Goal: Task Accomplishment & Management: Use online tool/utility

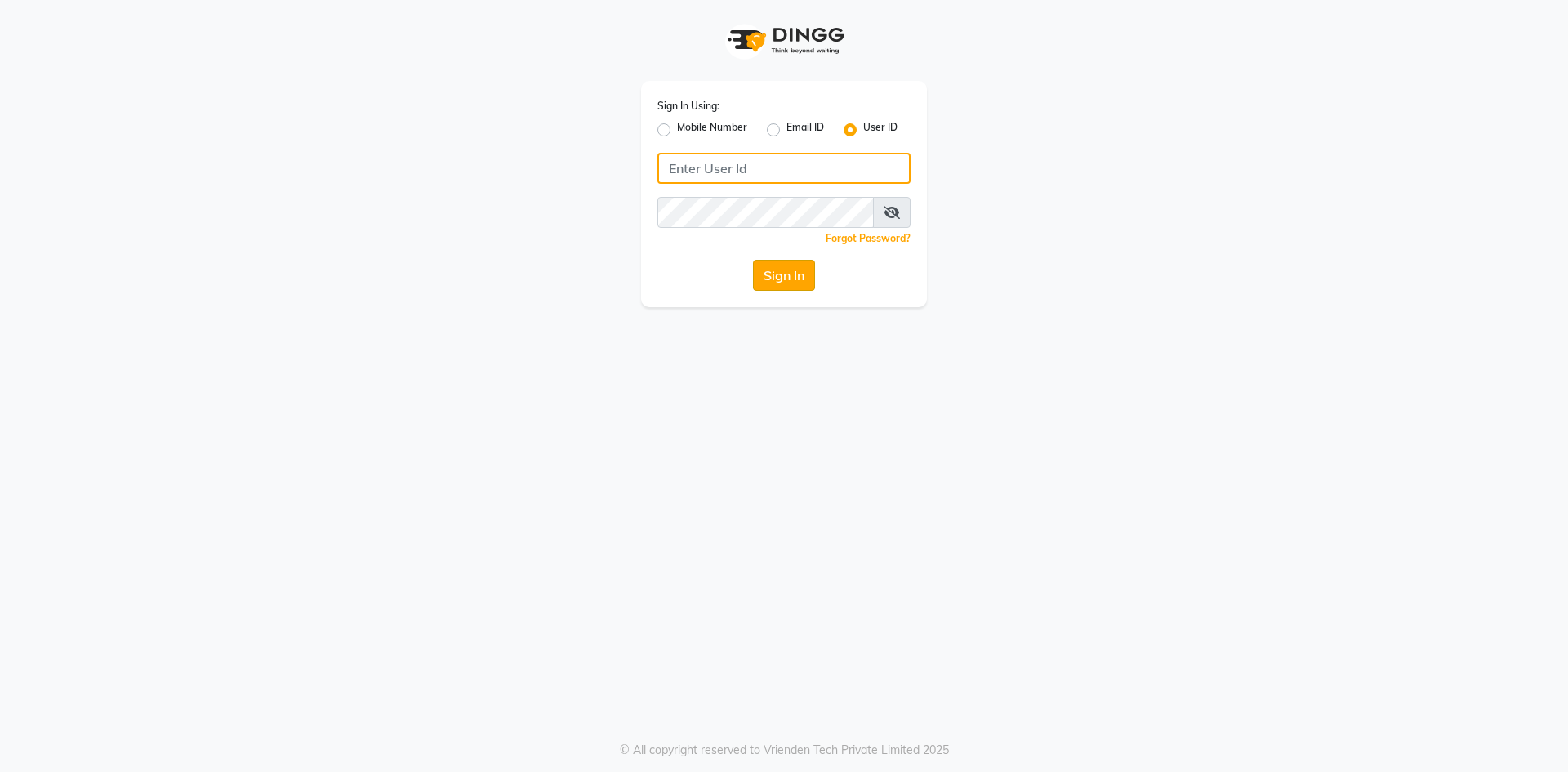
type input "Tony&guy"
click at [765, 271] on button "Sign In" at bounding box center [784, 275] width 62 height 31
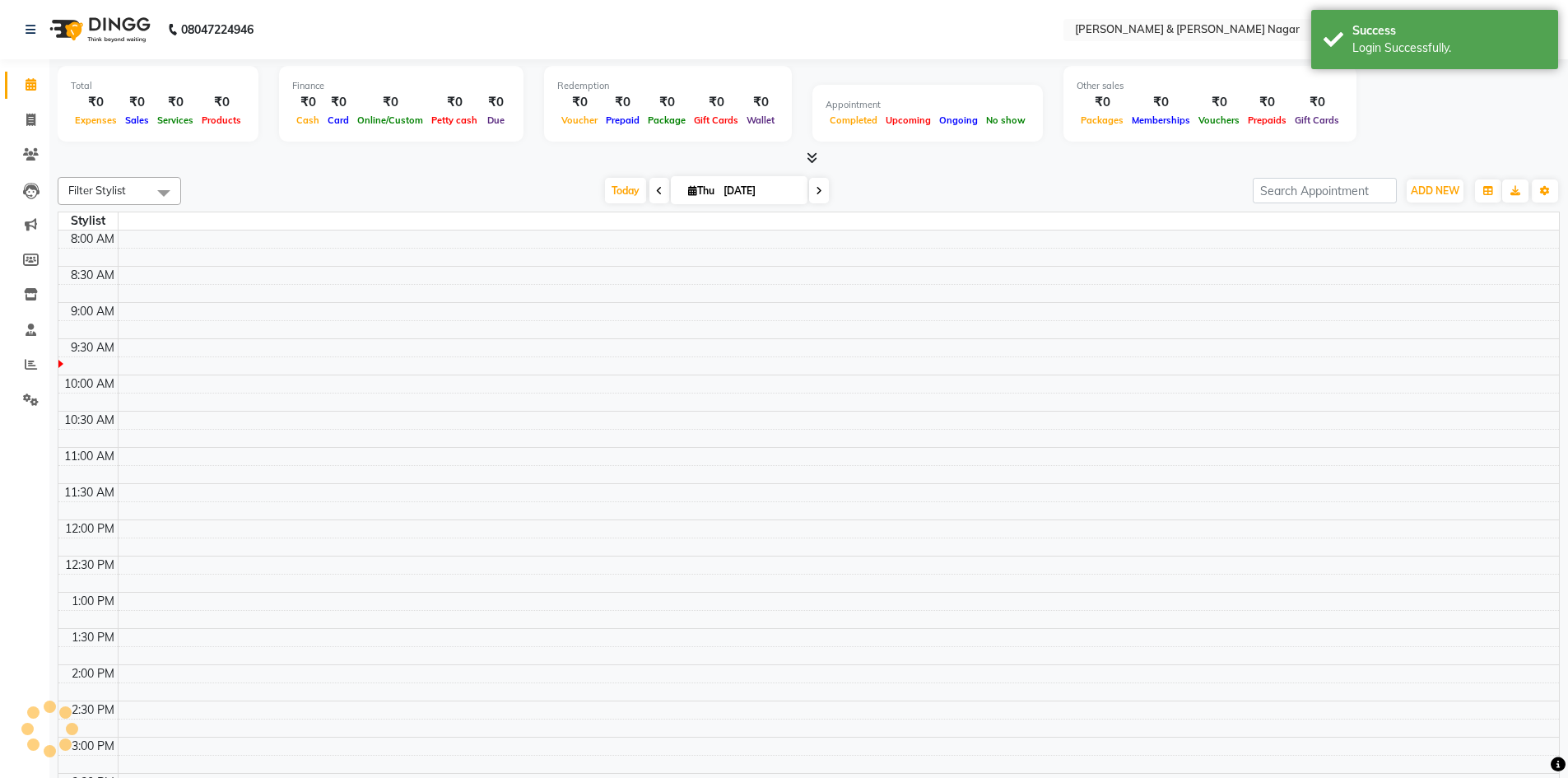
select select "en"
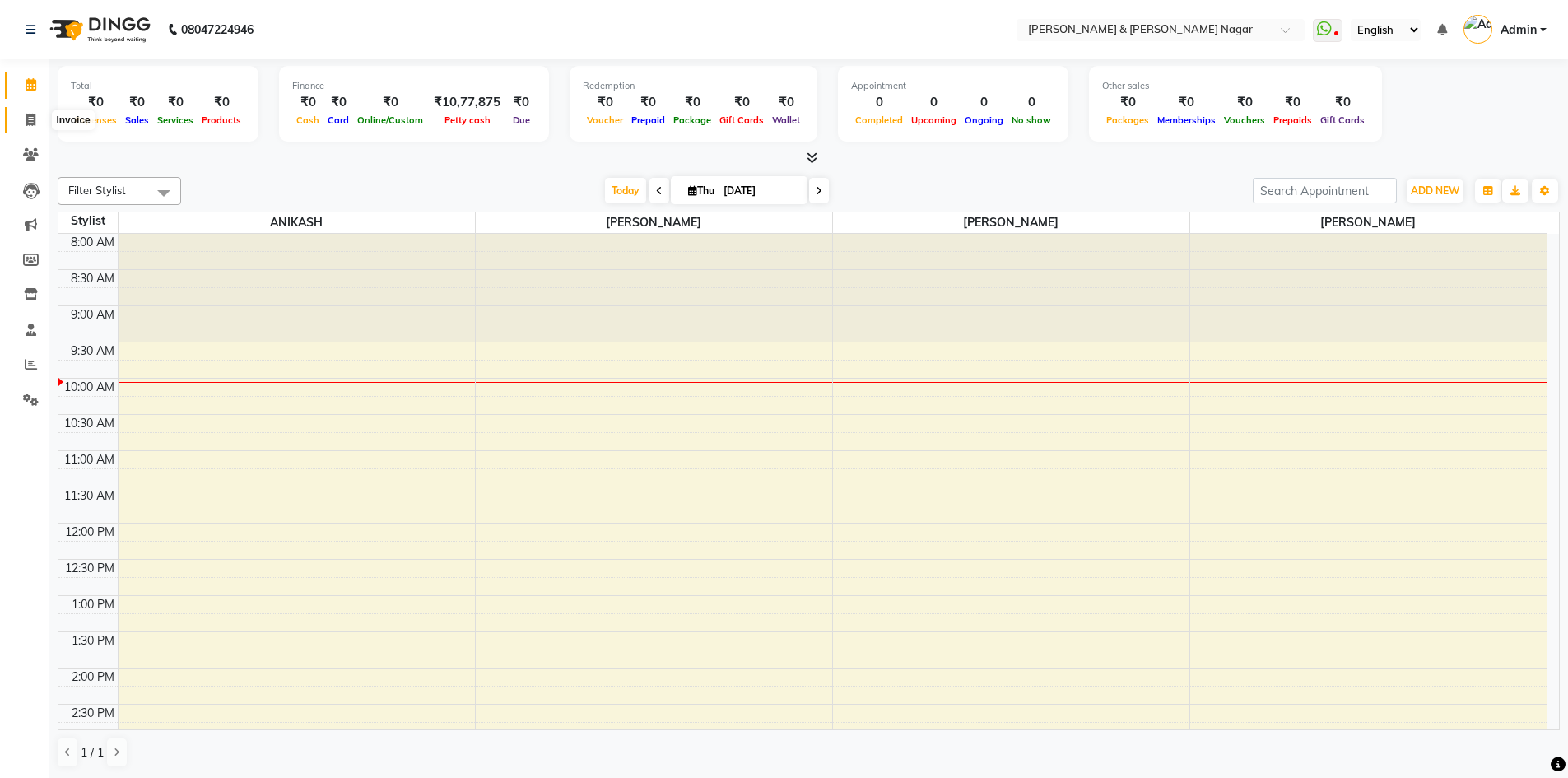
click at [36, 121] on span at bounding box center [31, 120] width 29 height 19
select select "service"
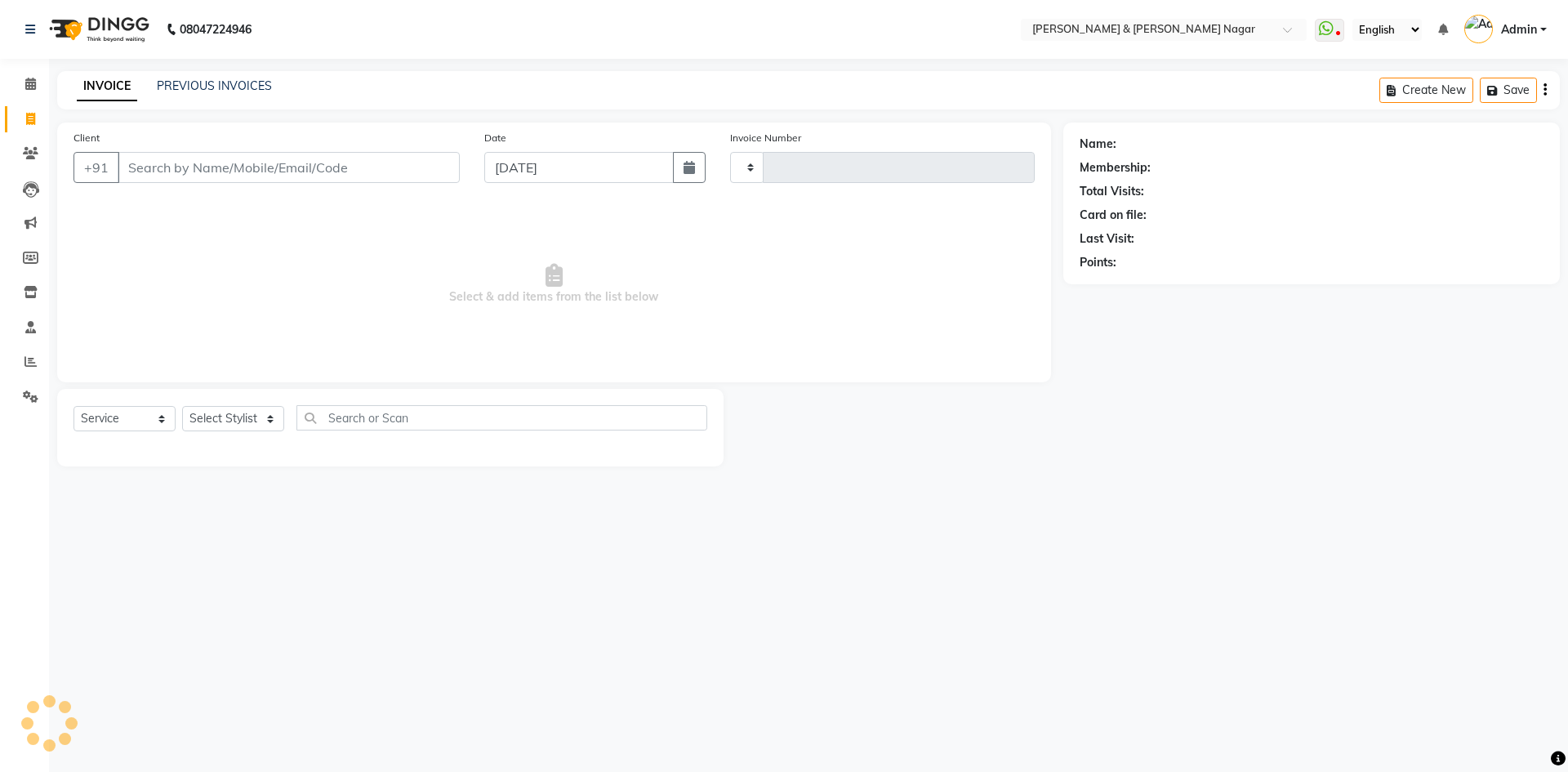
type input "0495"
select select "789"
select select "product"
